Goal: Information Seeking & Learning: Check status

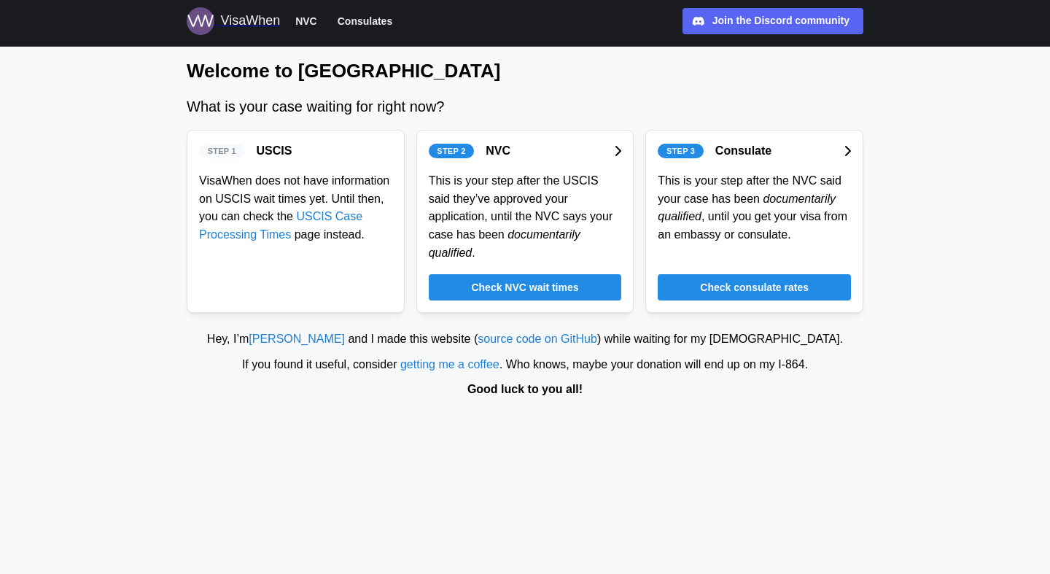
click at [567, 289] on span "Check NVC wait times" at bounding box center [524, 287] width 107 height 25
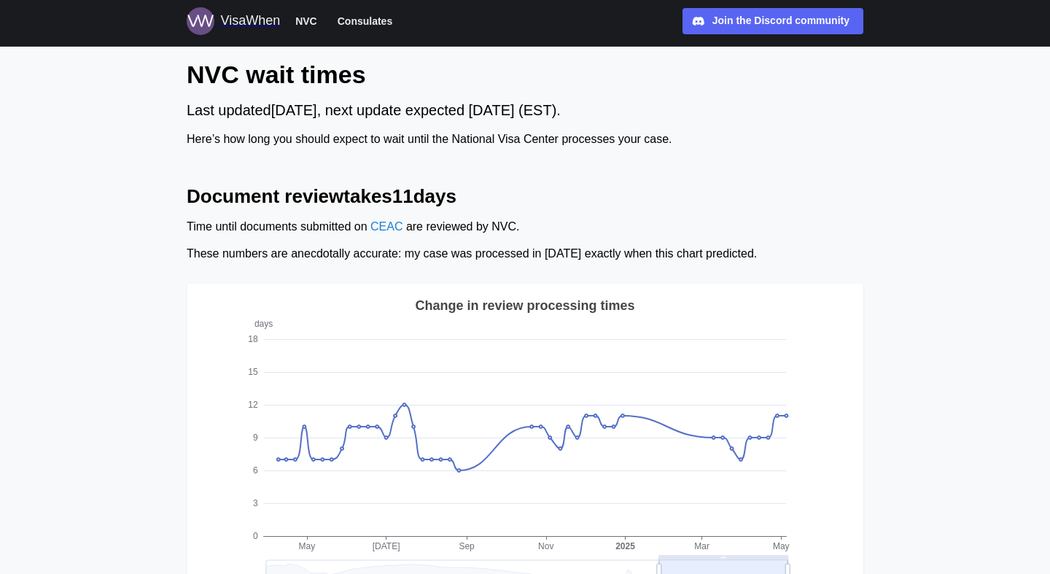
click at [359, 26] on span "Consulates" at bounding box center [365, 20] width 55 height 17
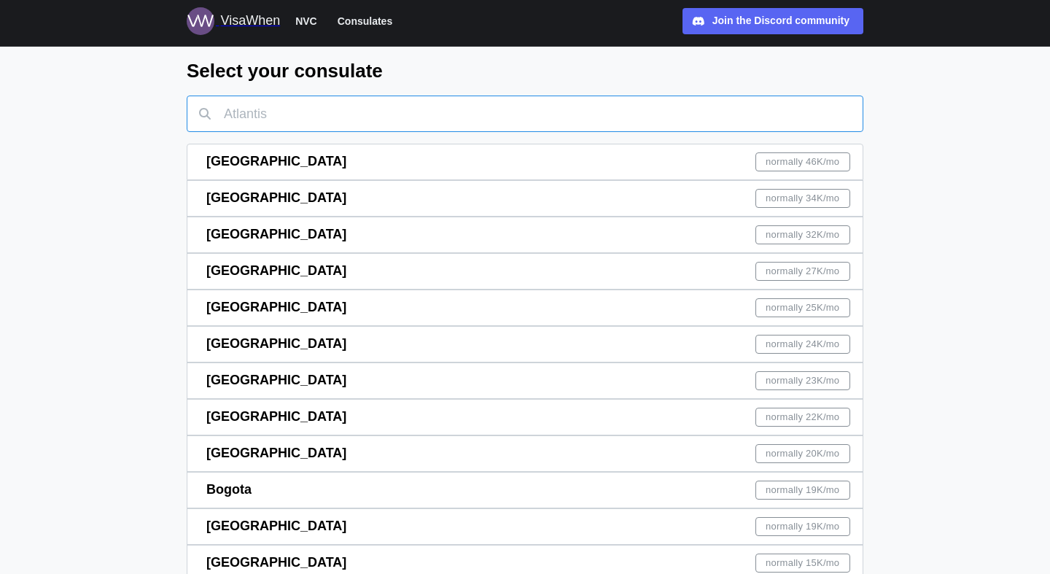
click at [464, 110] on input "text" at bounding box center [525, 114] width 677 height 36
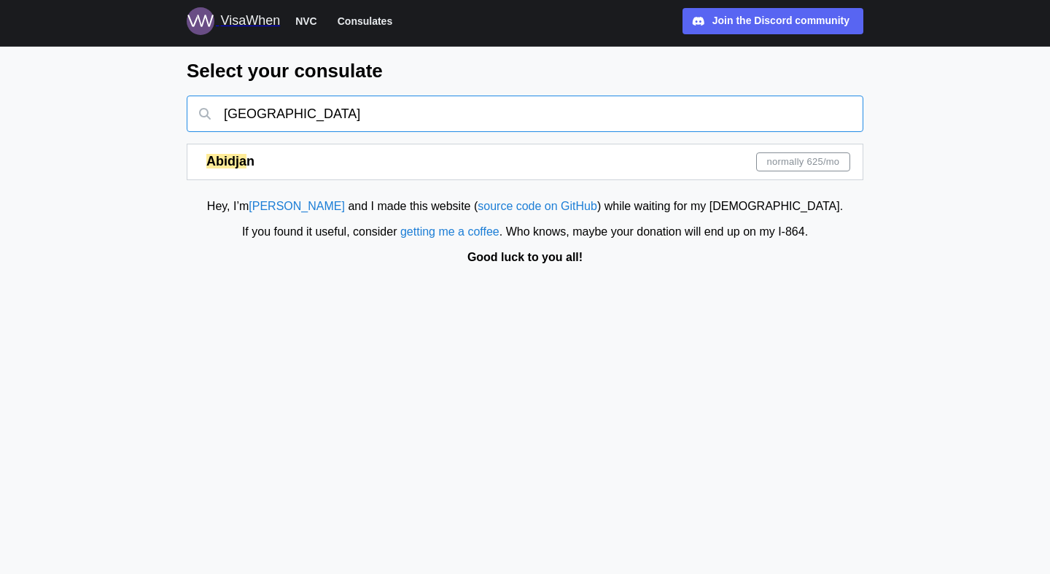
type input "[GEOGRAPHIC_DATA]"
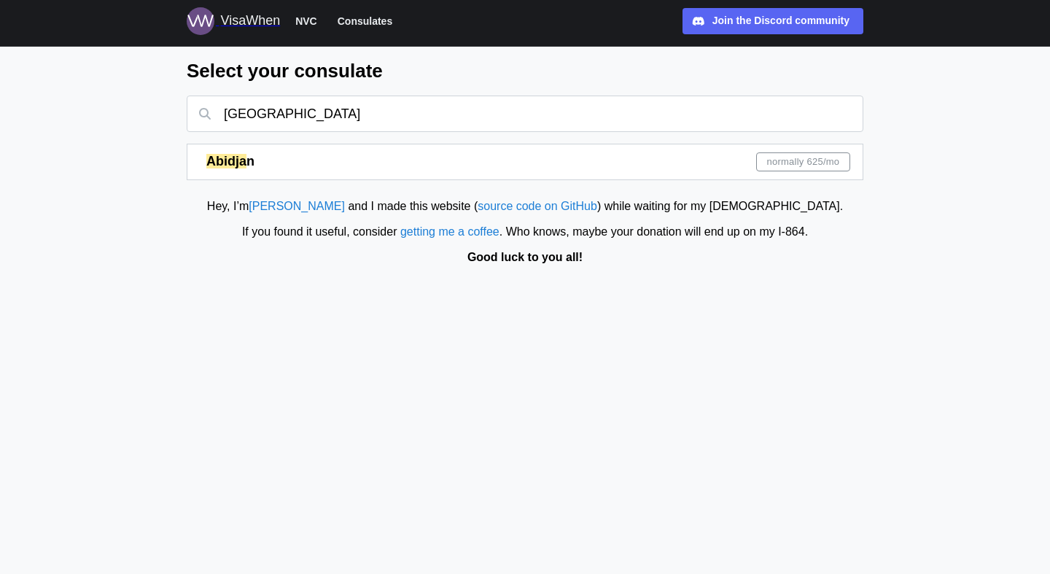
drag, startPoint x: 464, startPoint y: 110, endPoint x: 790, endPoint y: 163, distance: 330.2
click at [790, 163] on span "normally 625 /mo" at bounding box center [802, 161] width 73 height 17
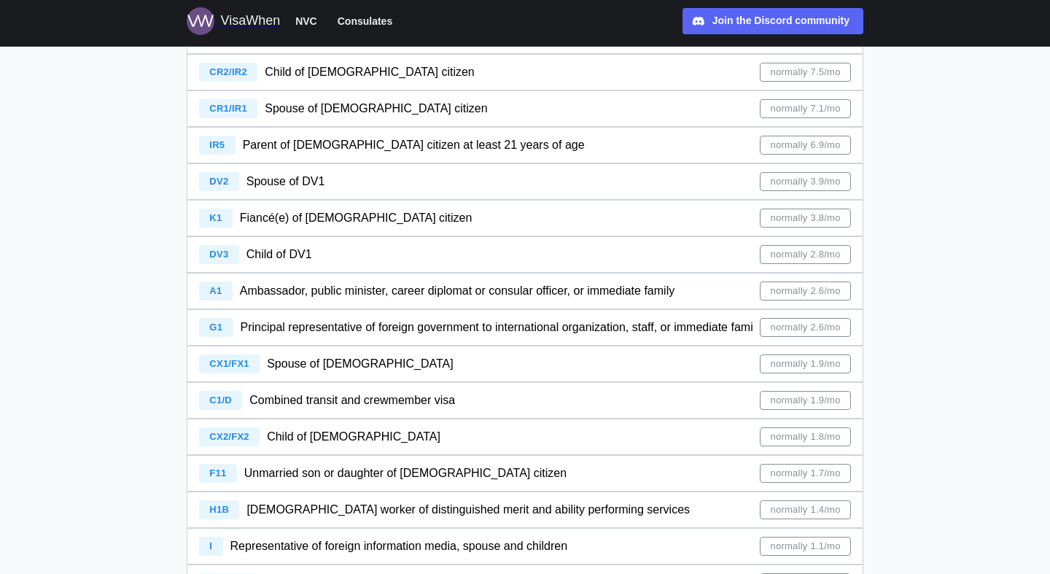
scroll to position [368, 0]
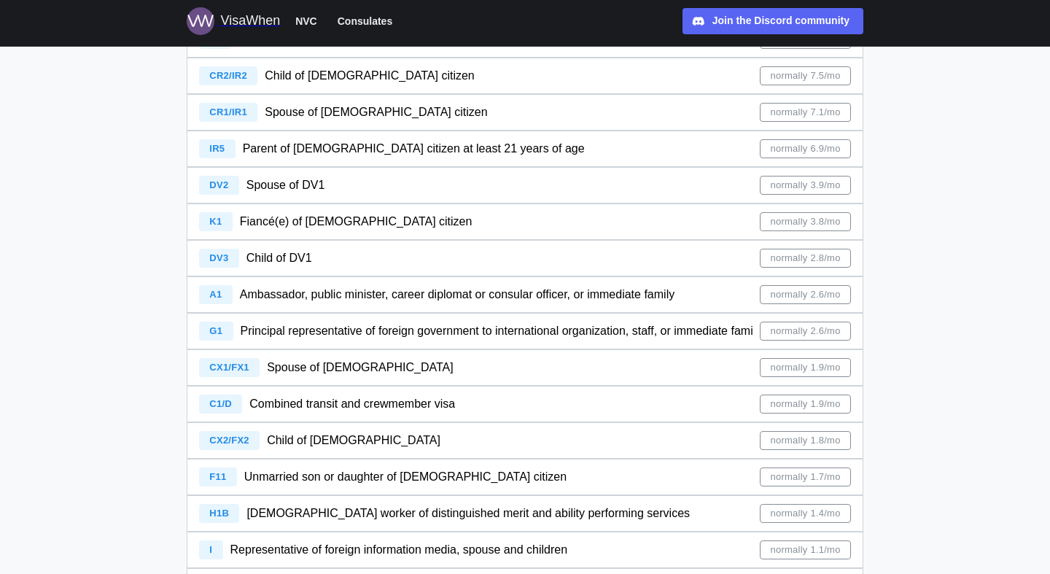
click at [453, 150] on span "Parent of [DEMOGRAPHIC_DATA] citizen at least 21 years of age" at bounding box center [414, 148] width 342 height 12
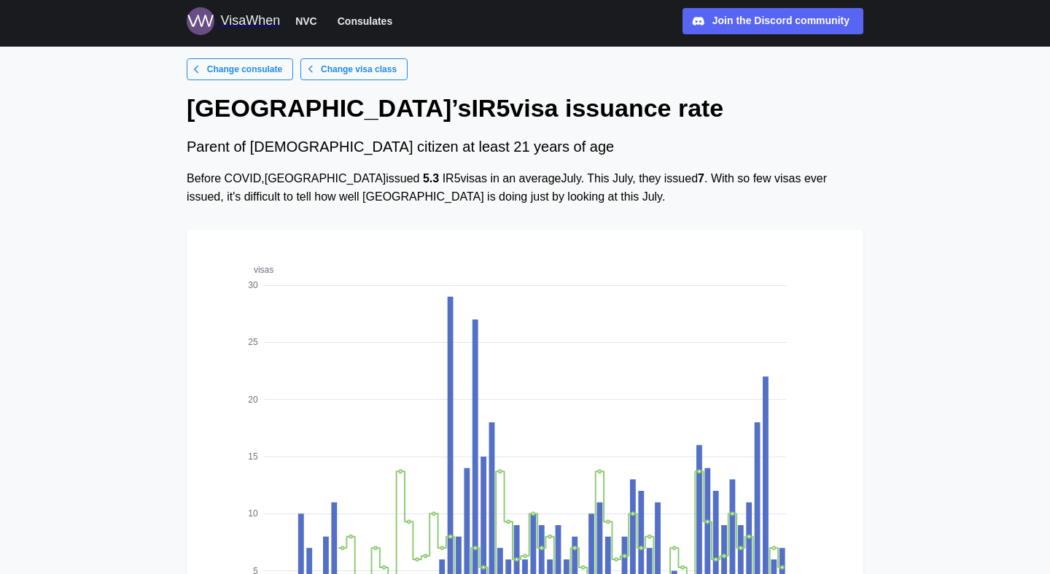
click at [384, 19] on span "Consulates" at bounding box center [365, 20] width 55 height 17
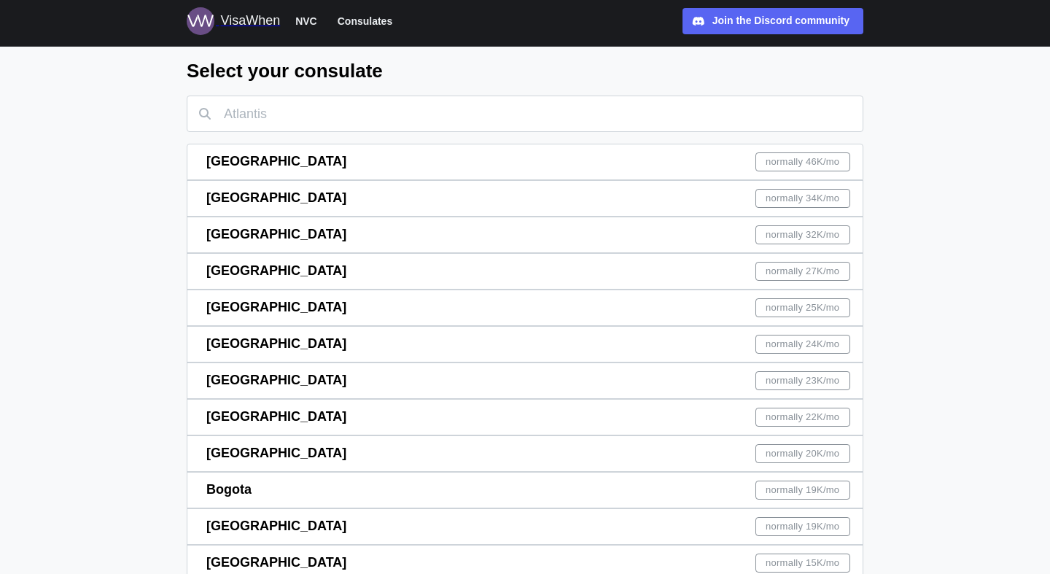
click at [312, 23] on span "NVC" at bounding box center [306, 20] width 22 height 17
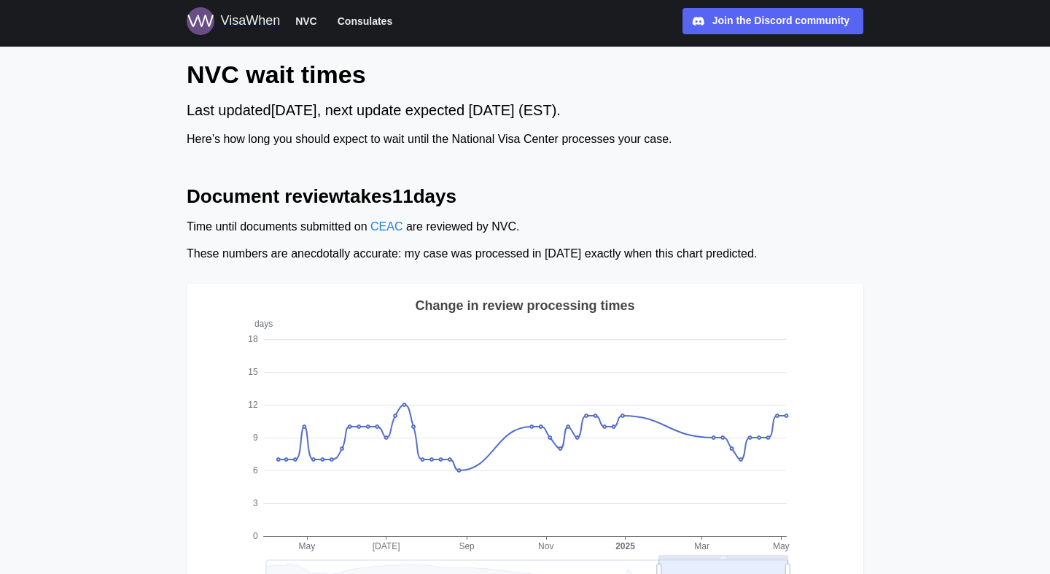
click at [259, 28] on div "VisaWhen" at bounding box center [250, 21] width 60 height 20
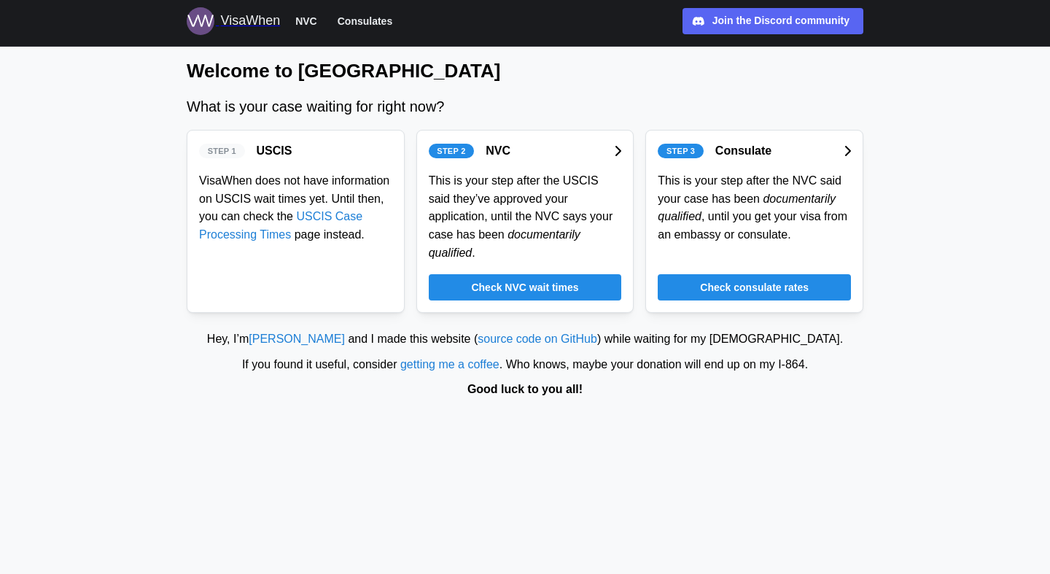
click at [790, 287] on span "Check consulate rates" at bounding box center [754, 287] width 109 height 25
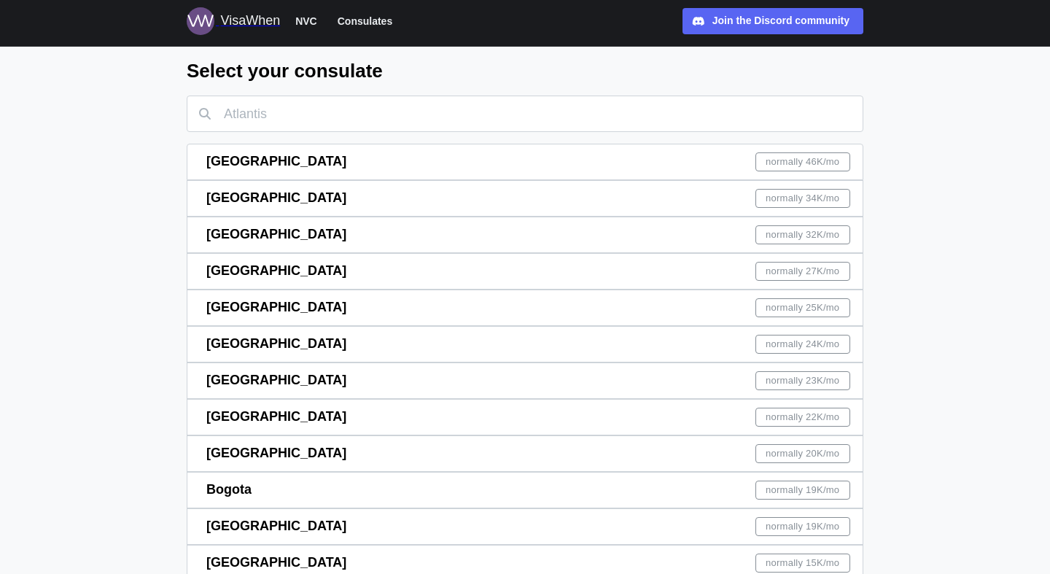
click at [235, 20] on div "VisaWhen" at bounding box center [250, 21] width 60 height 20
